Goal: Information Seeking & Learning: Learn about a topic

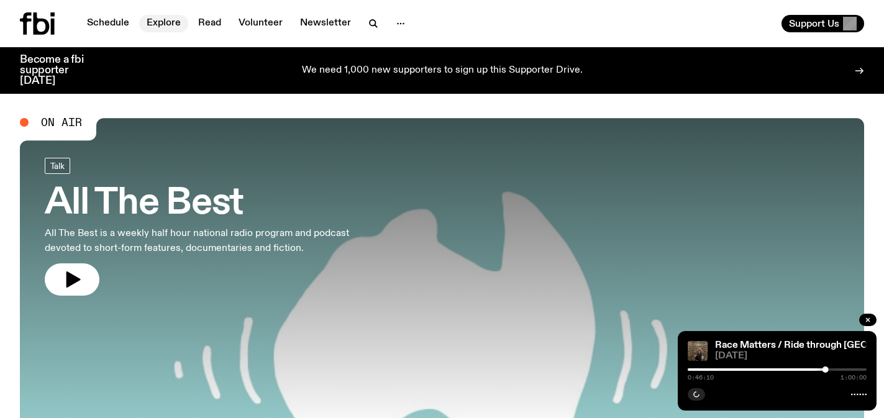
click at [153, 25] on link "Explore" at bounding box center [163, 23] width 49 height 17
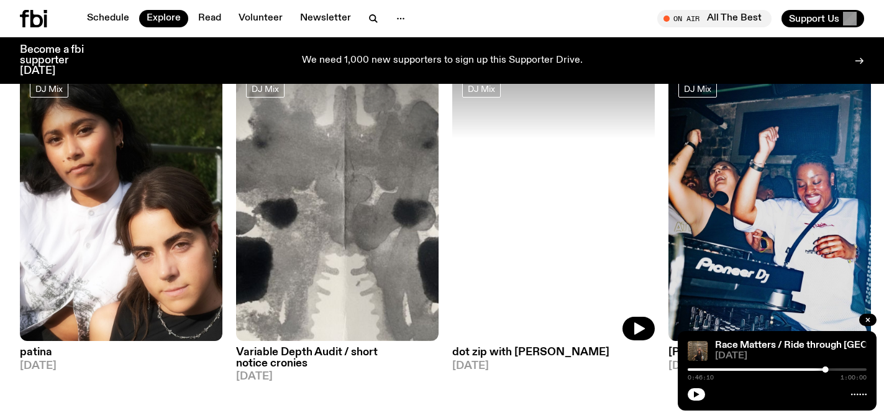
scroll to position [104, 0]
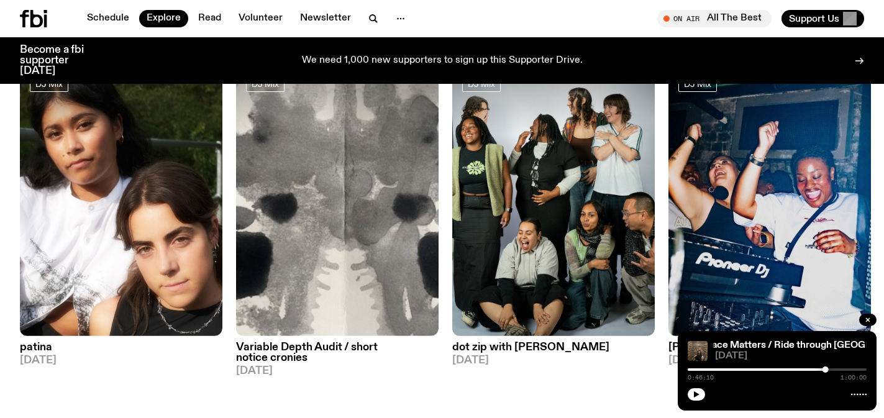
click at [121, 6] on div "Schedule Explore Read Volunteer Newsletter On Air All The Best Tune in live On …" at bounding box center [442, 18] width 884 height 37
click at [117, 14] on link "Schedule" at bounding box center [108, 18] width 57 height 17
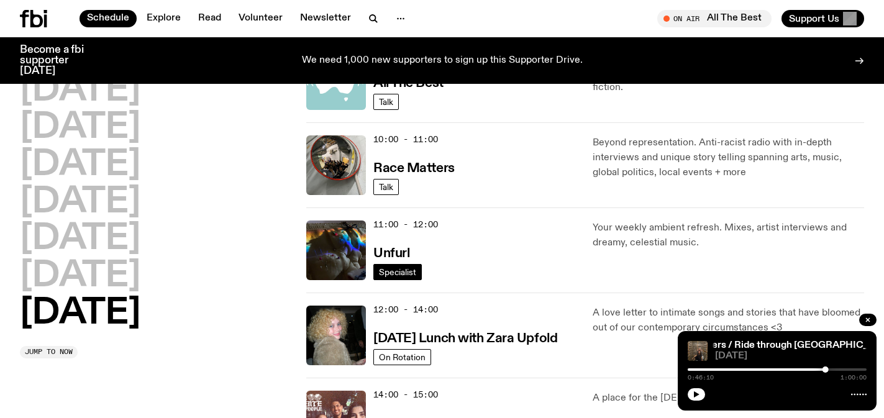
scroll to position [326, 0]
click at [398, 169] on h3 "Race Matters" at bounding box center [414, 169] width 81 height 13
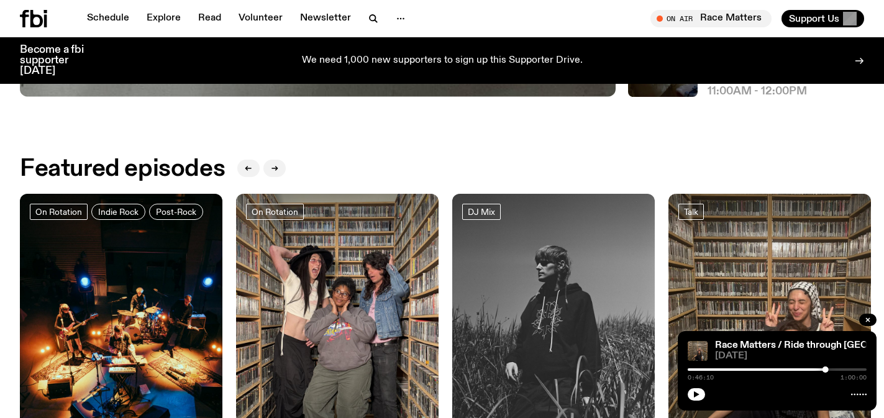
scroll to position [594, 0]
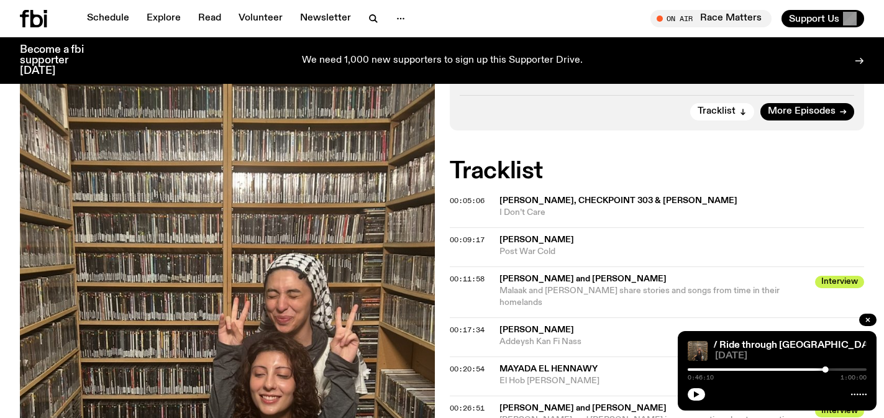
scroll to position [509, 0]
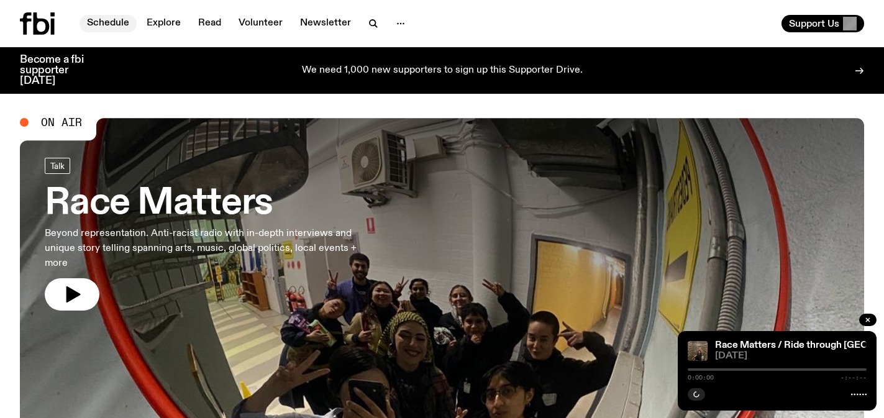
click at [120, 25] on link "Schedule" at bounding box center [108, 23] width 57 height 17
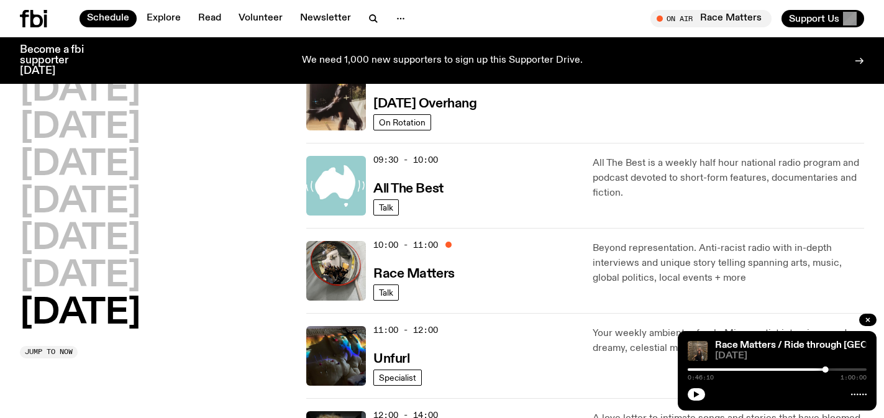
scroll to position [221, 0]
click at [436, 279] on h3 "Race Matters" at bounding box center [414, 273] width 81 height 13
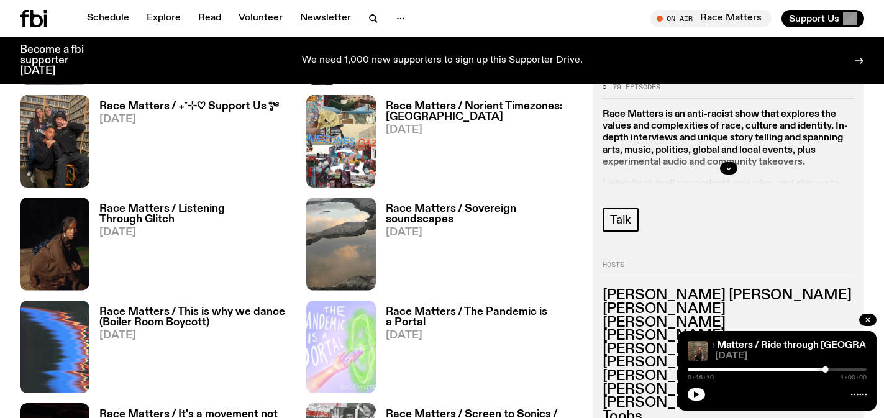
scroll to position [790, 0]
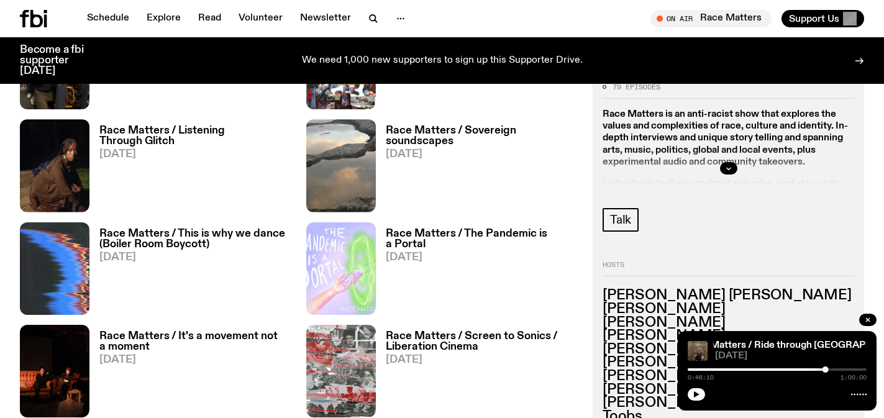
click at [195, 132] on h3 "Race Matters / Listening Through Glitch" at bounding box center [195, 136] width 192 height 21
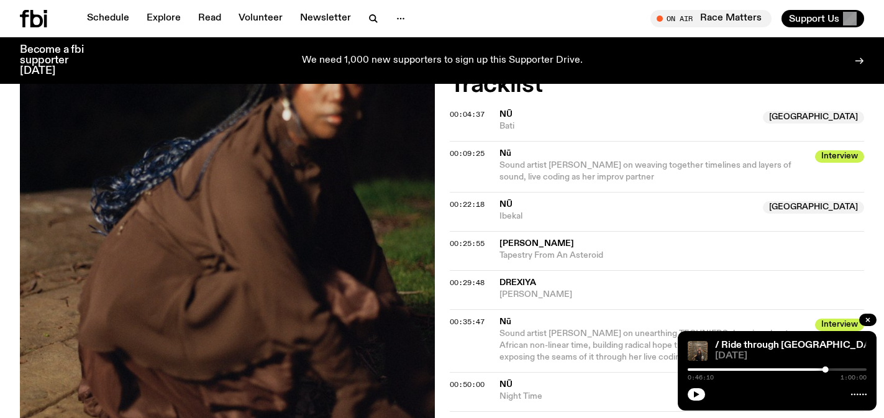
scroll to position [458, 0]
